Goal: Transaction & Acquisition: Book appointment/travel/reservation

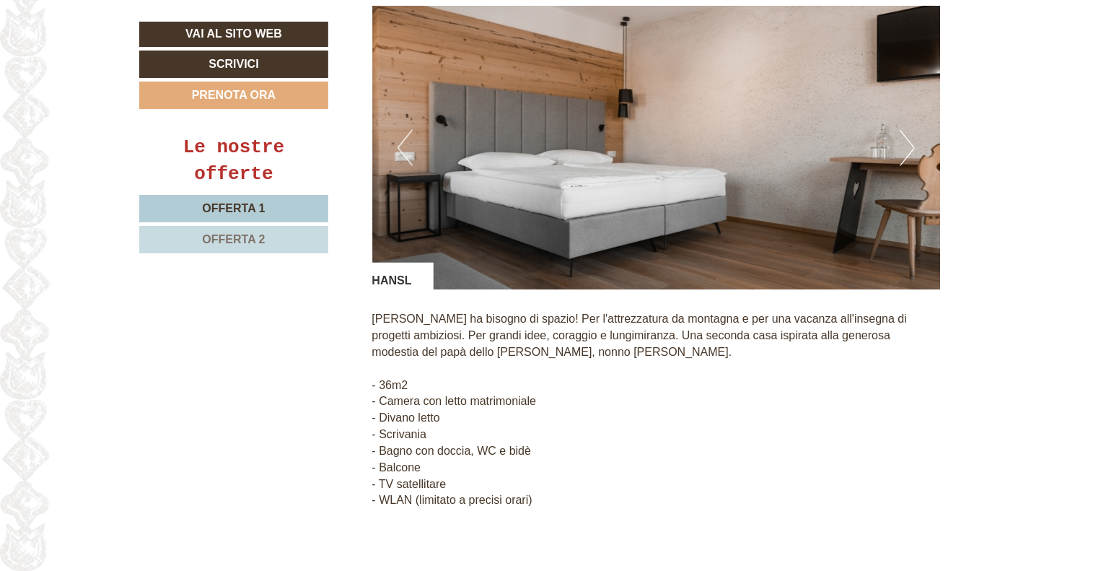
scroll to position [1154, 0]
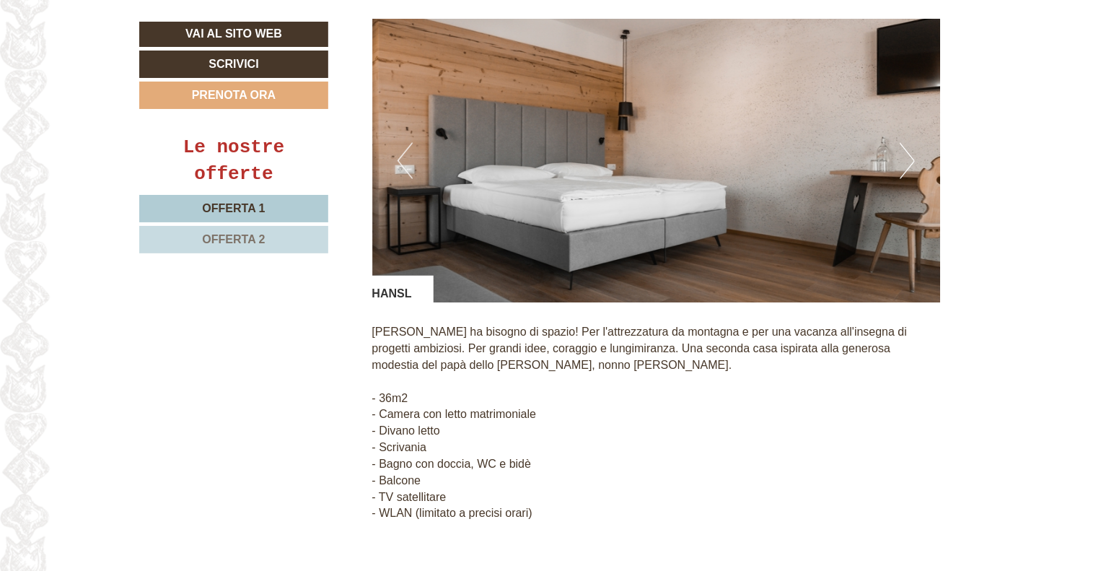
click at [910, 150] on button "Next" at bounding box center [906, 161] width 15 height 36
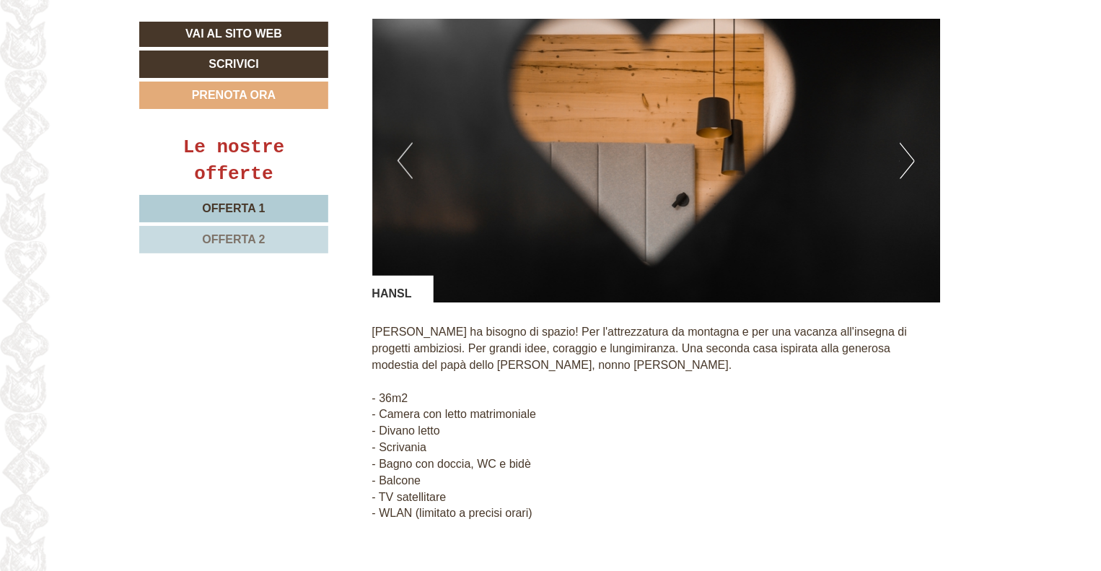
click at [910, 149] on button "Next" at bounding box center [906, 161] width 15 height 36
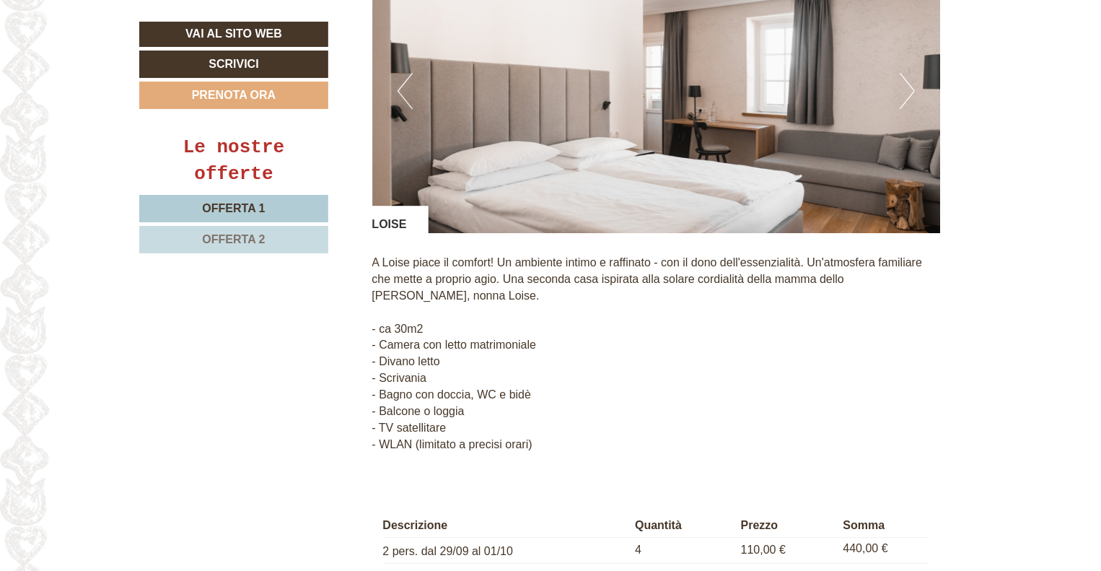
scroll to position [2164, 0]
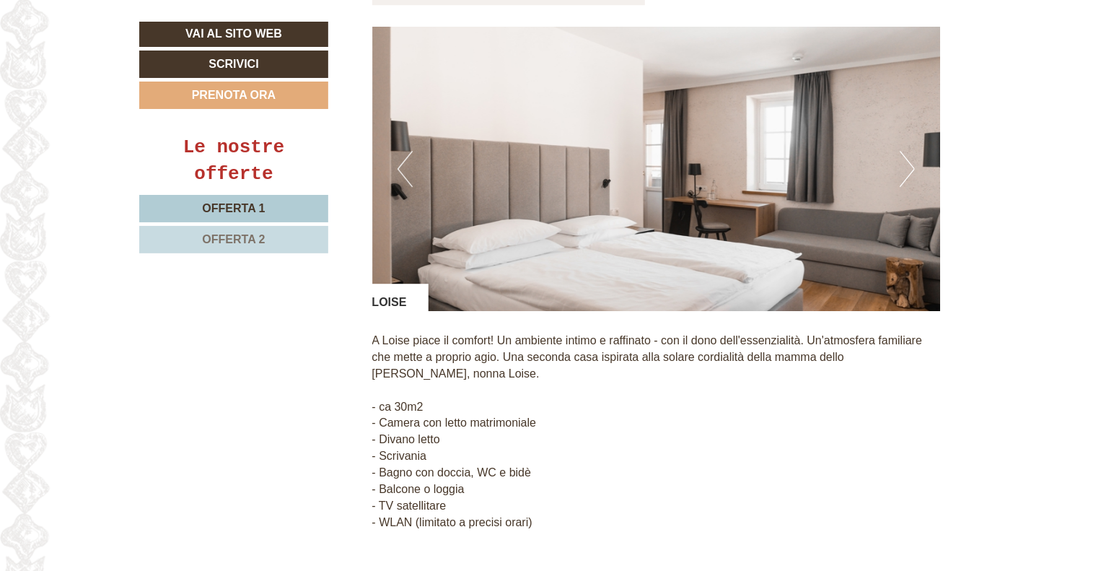
click at [910, 151] on button "Next" at bounding box center [906, 169] width 15 height 36
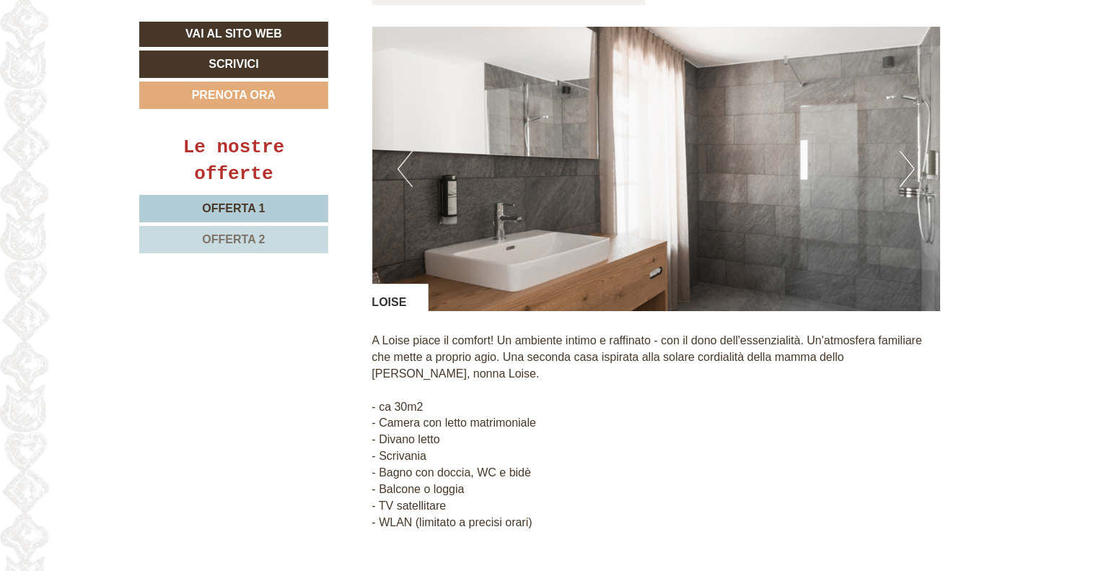
click at [910, 151] on button "Next" at bounding box center [906, 169] width 15 height 36
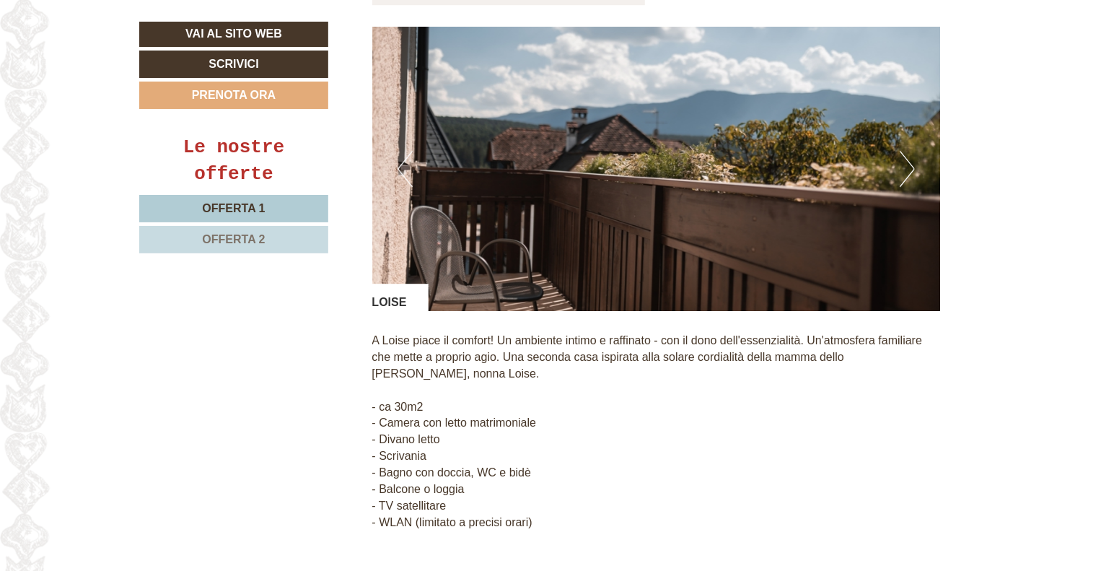
click at [910, 151] on button "Next" at bounding box center [906, 169] width 15 height 36
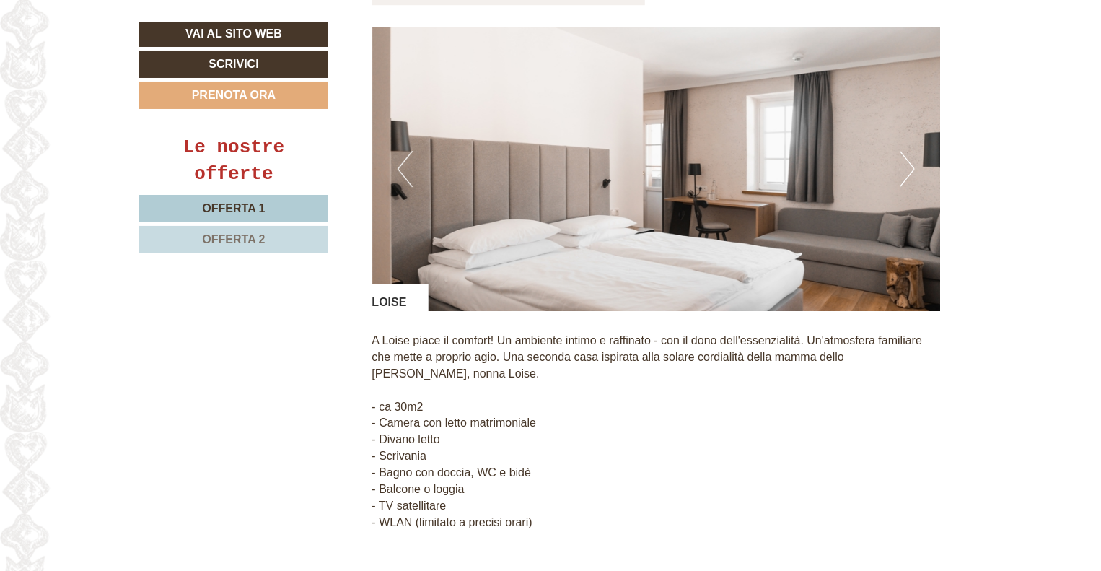
click at [910, 151] on button "Next" at bounding box center [906, 169] width 15 height 36
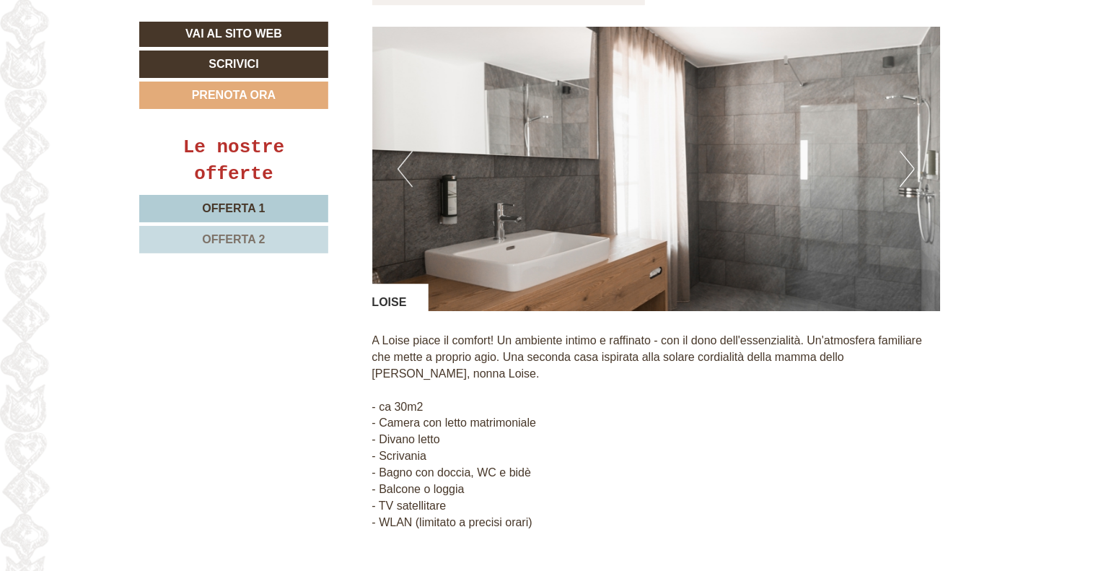
click at [910, 151] on button "Next" at bounding box center [906, 169] width 15 height 36
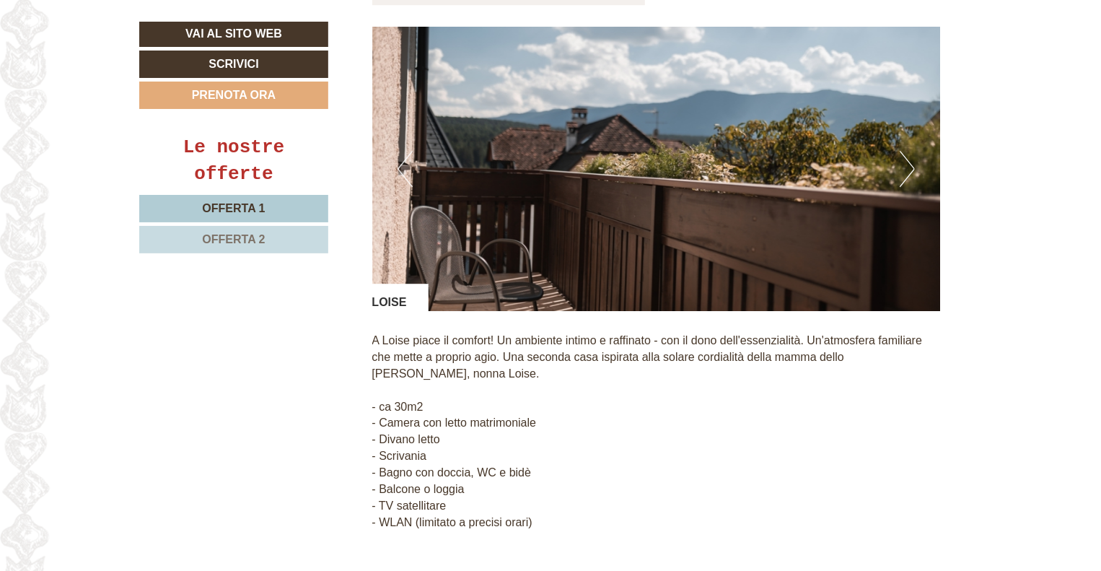
click at [910, 151] on button "Next" at bounding box center [906, 169] width 15 height 36
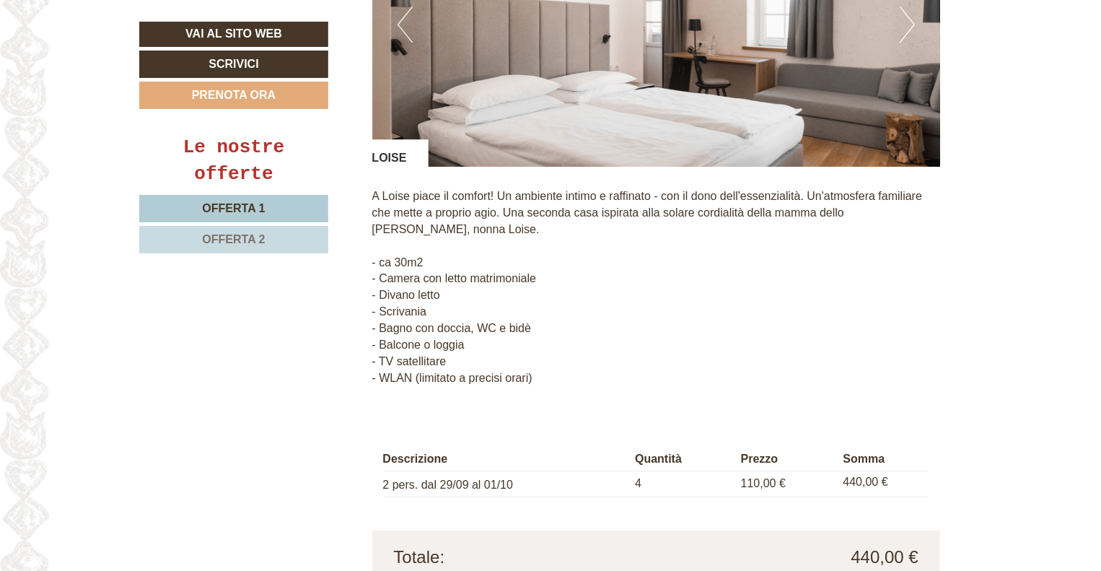
click at [306, 213] on link "Offerta 1" at bounding box center [233, 208] width 189 height 27
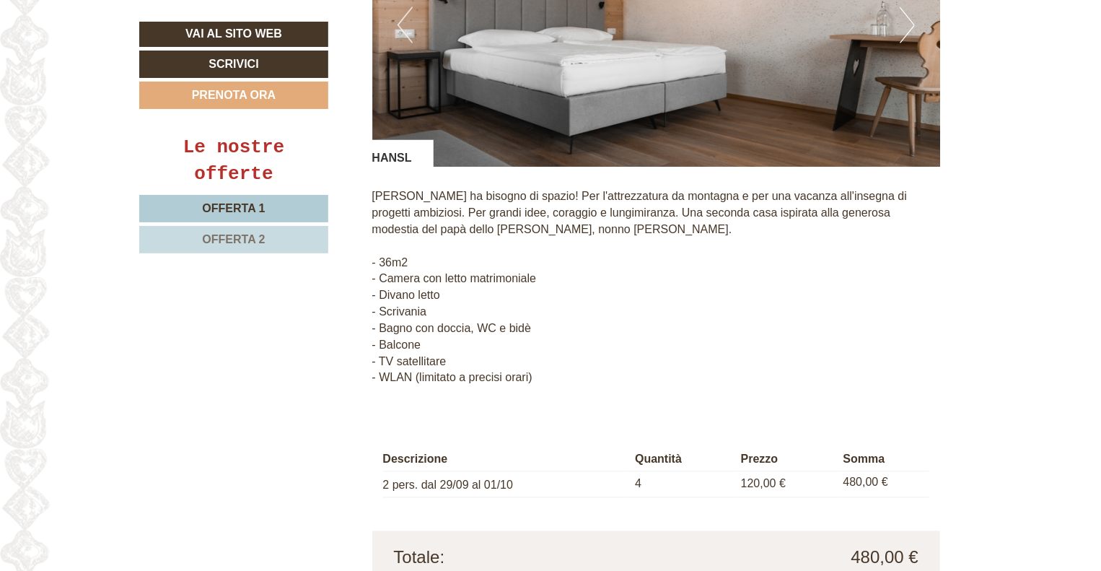
scroll to position [1365, 0]
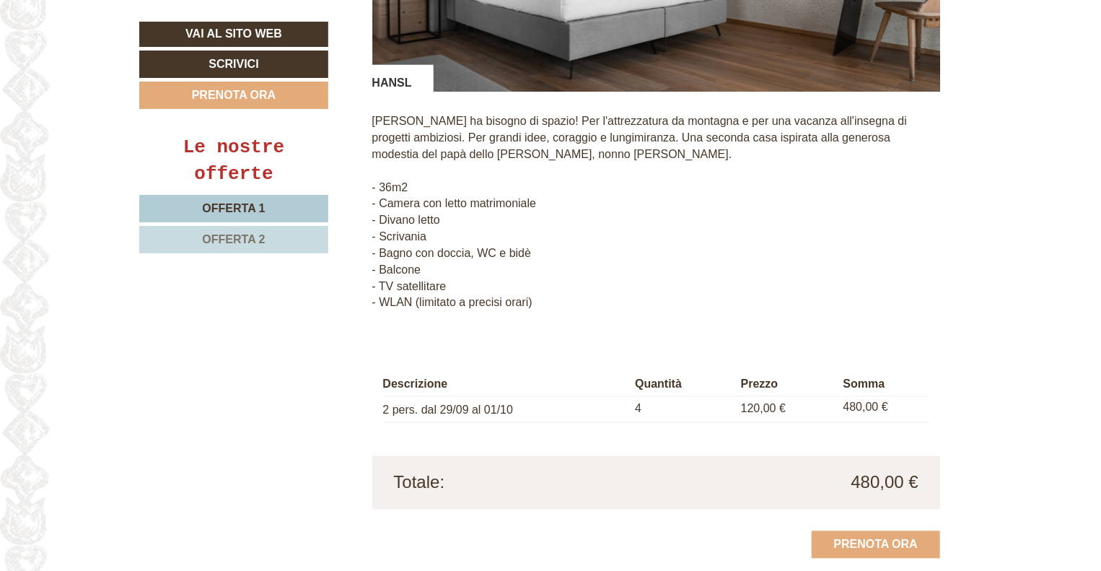
click at [237, 233] on span "Offerta 2" at bounding box center [233, 239] width 63 height 12
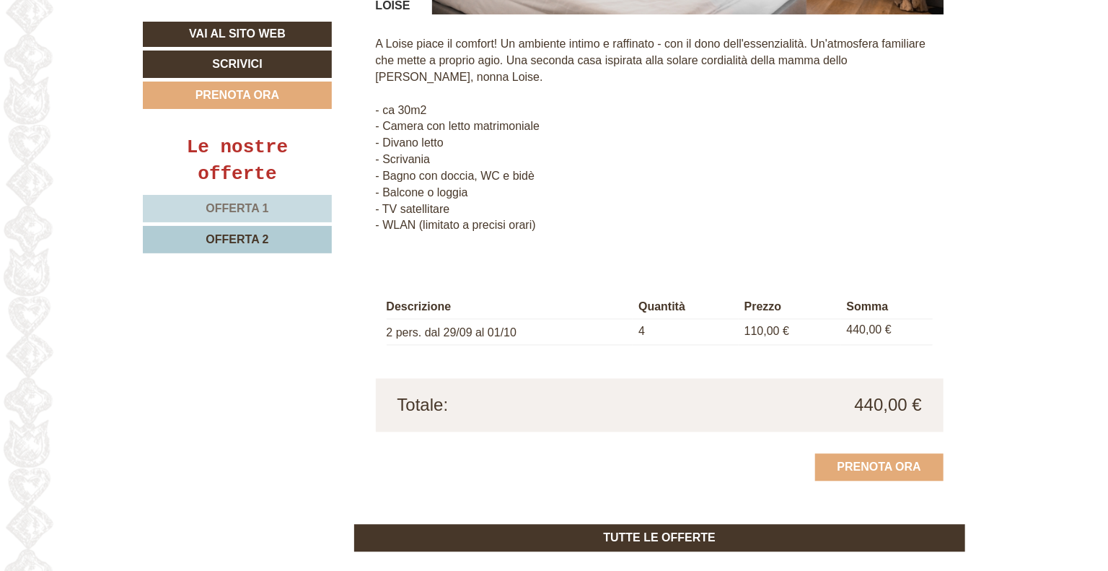
scroll to position [1581, 0]
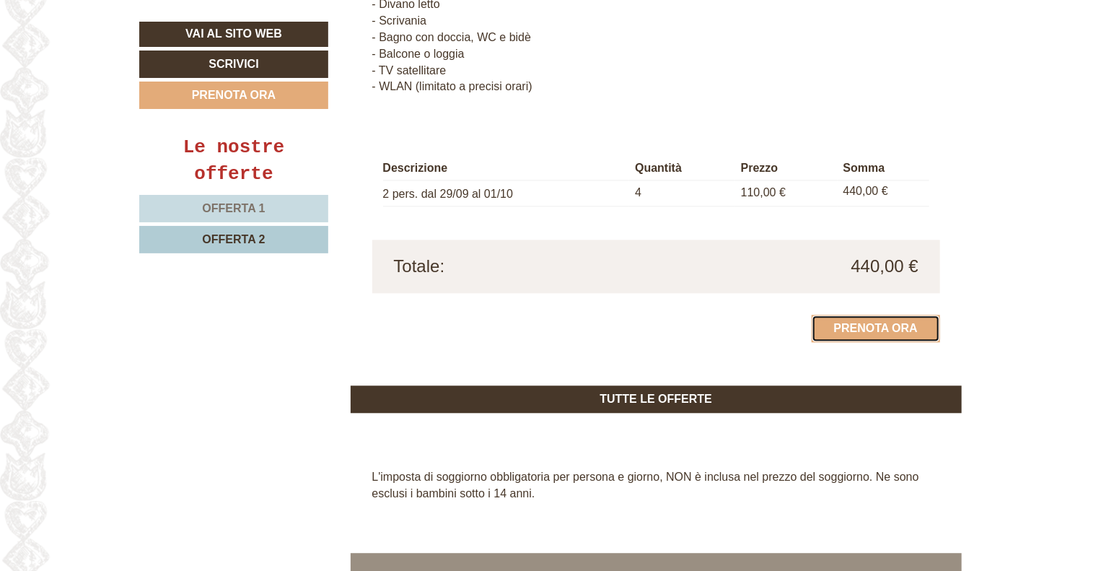
click at [907, 314] on link "Prenota ora" at bounding box center [875, 327] width 128 height 27
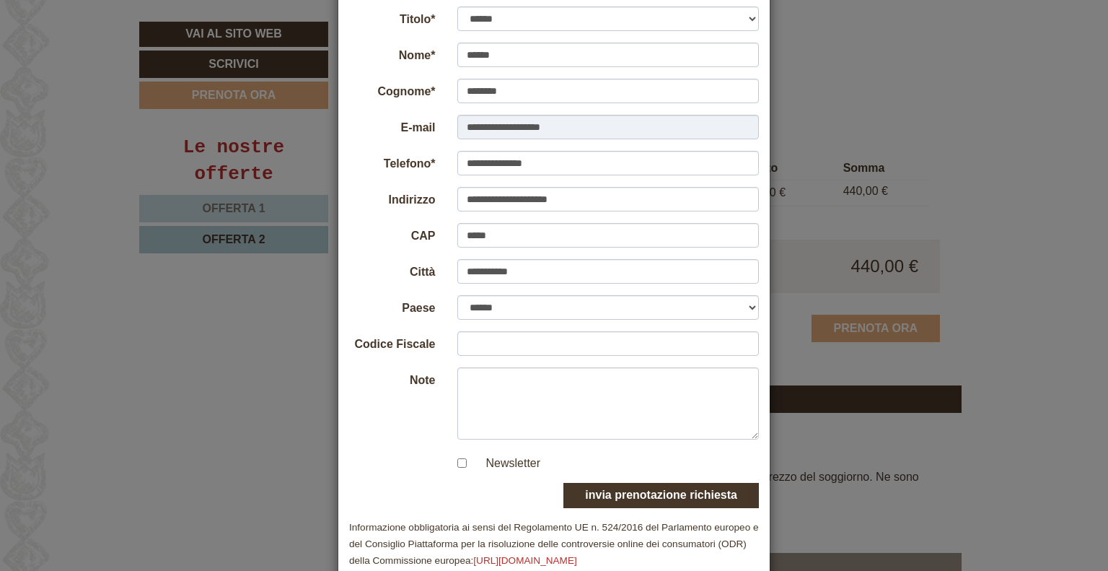
scroll to position [119, 0]
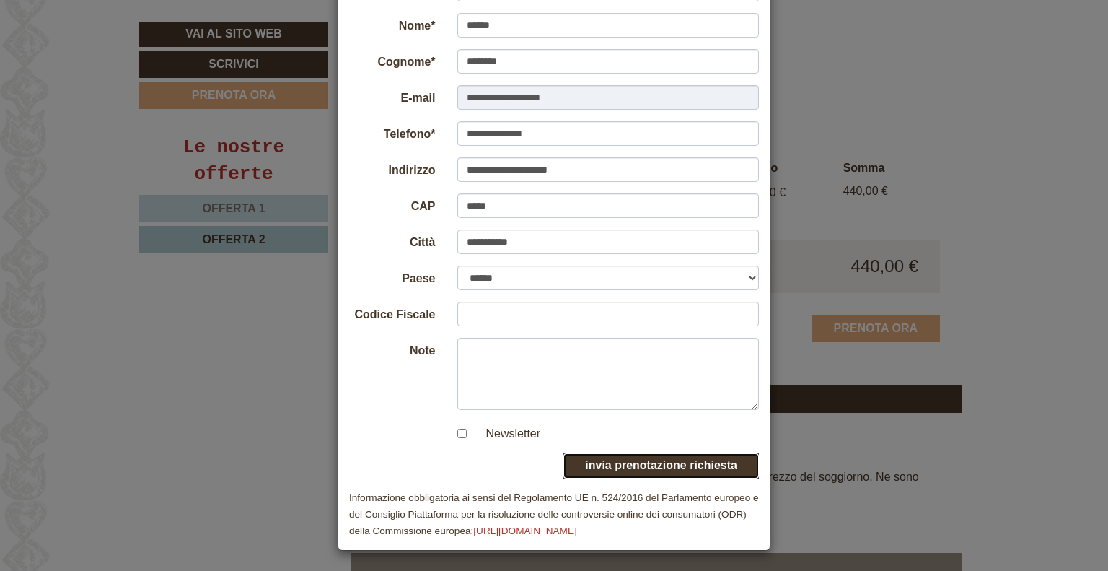
click at [655, 465] on button "invia prenotazione richiesta" at bounding box center [660, 465] width 195 height 25
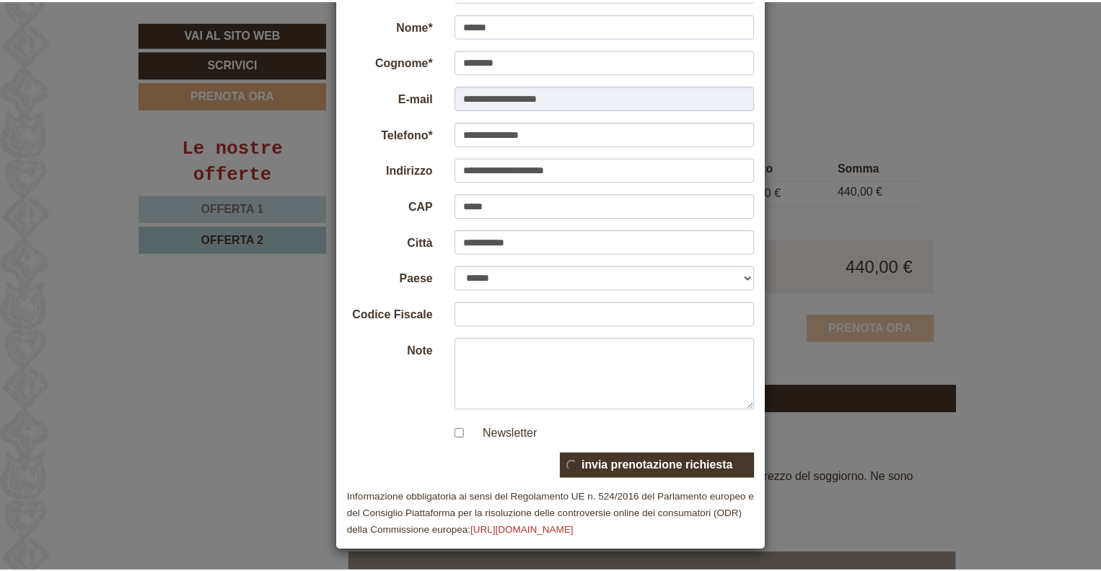
scroll to position [0, 0]
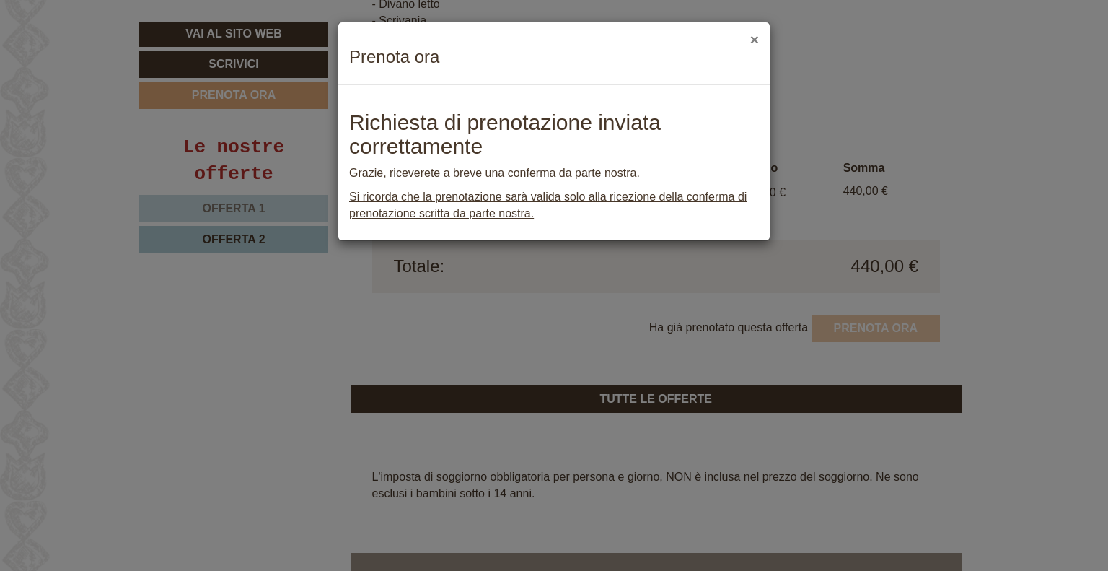
click at [756, 39] on button "×" at bounding box center [754, 39] width 9 height 15
